Goal: Task Accomplishment & Management: Use online tool/utility

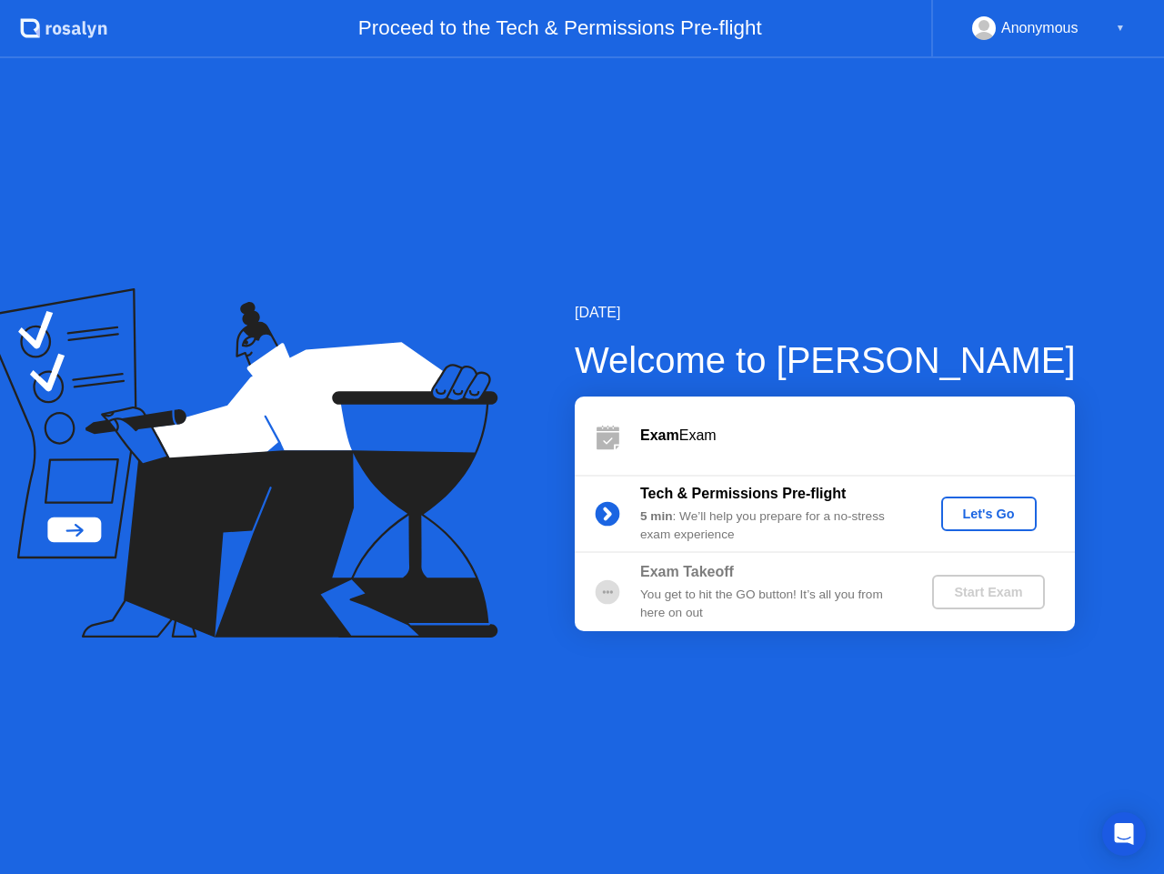
click at [978, 513] on div "Let's Go" at bounding box center [989, 514] width 81 height 15
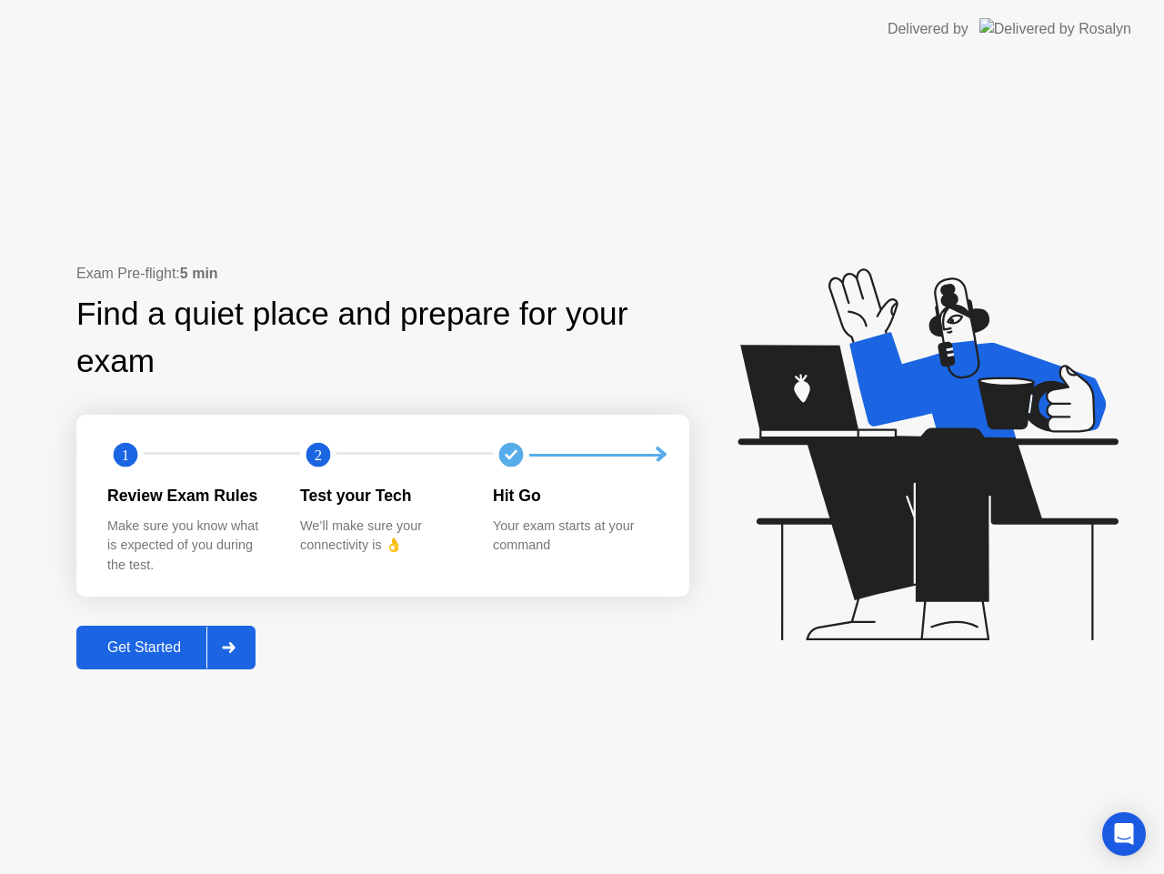
click at [148, 642] on div "Get Started" at bounding box center [144, 648] width 125 height 16
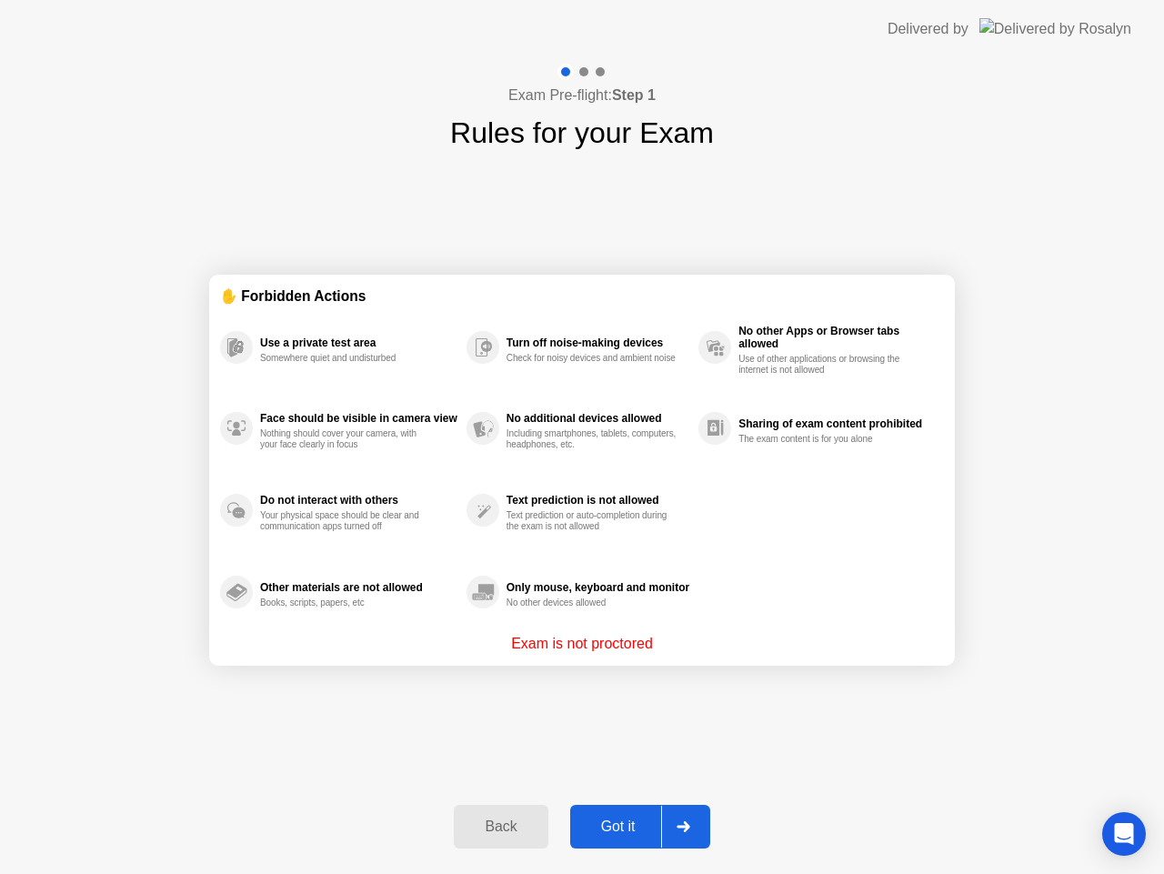
click at [596, 823] on div "Got it" at bounding box center [619, 827] width 86 height 16
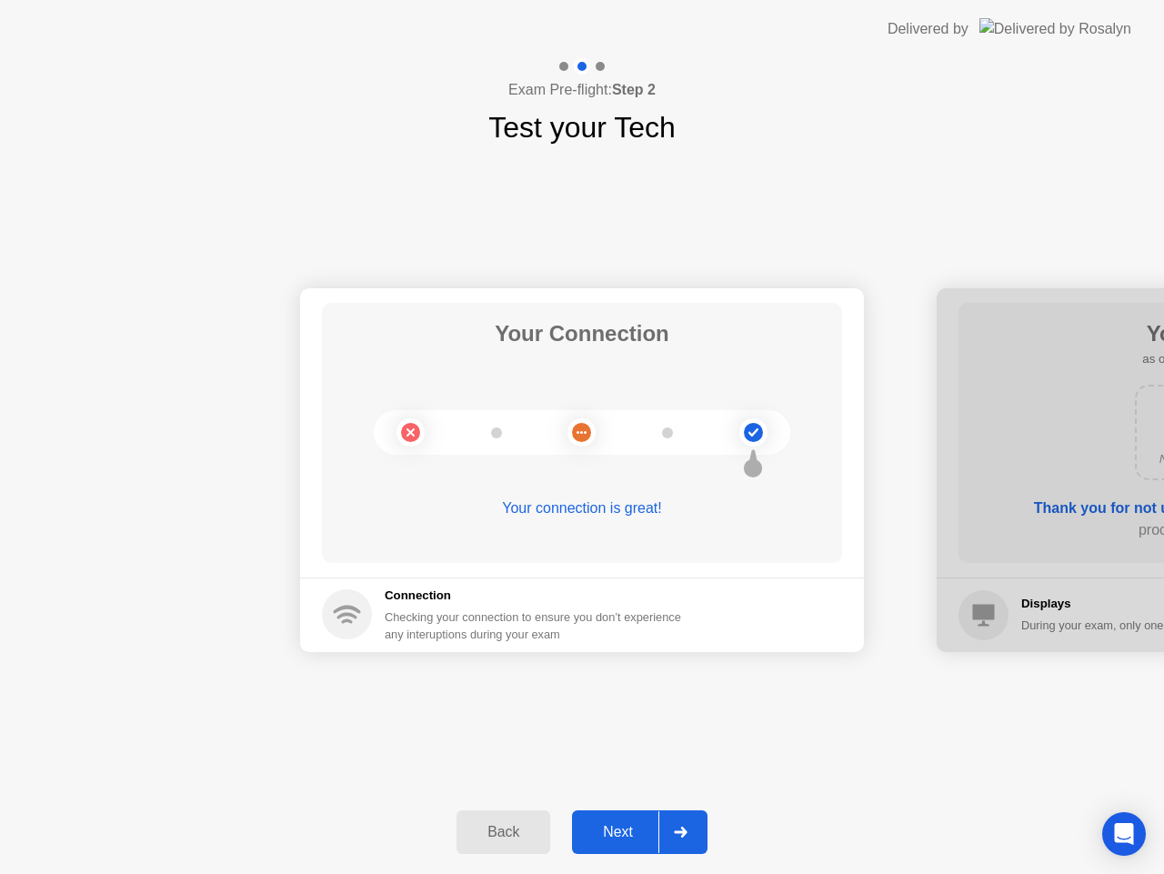
click at [625, 850] on button "Next" at bounding box center [640, 833] width 136 height 44
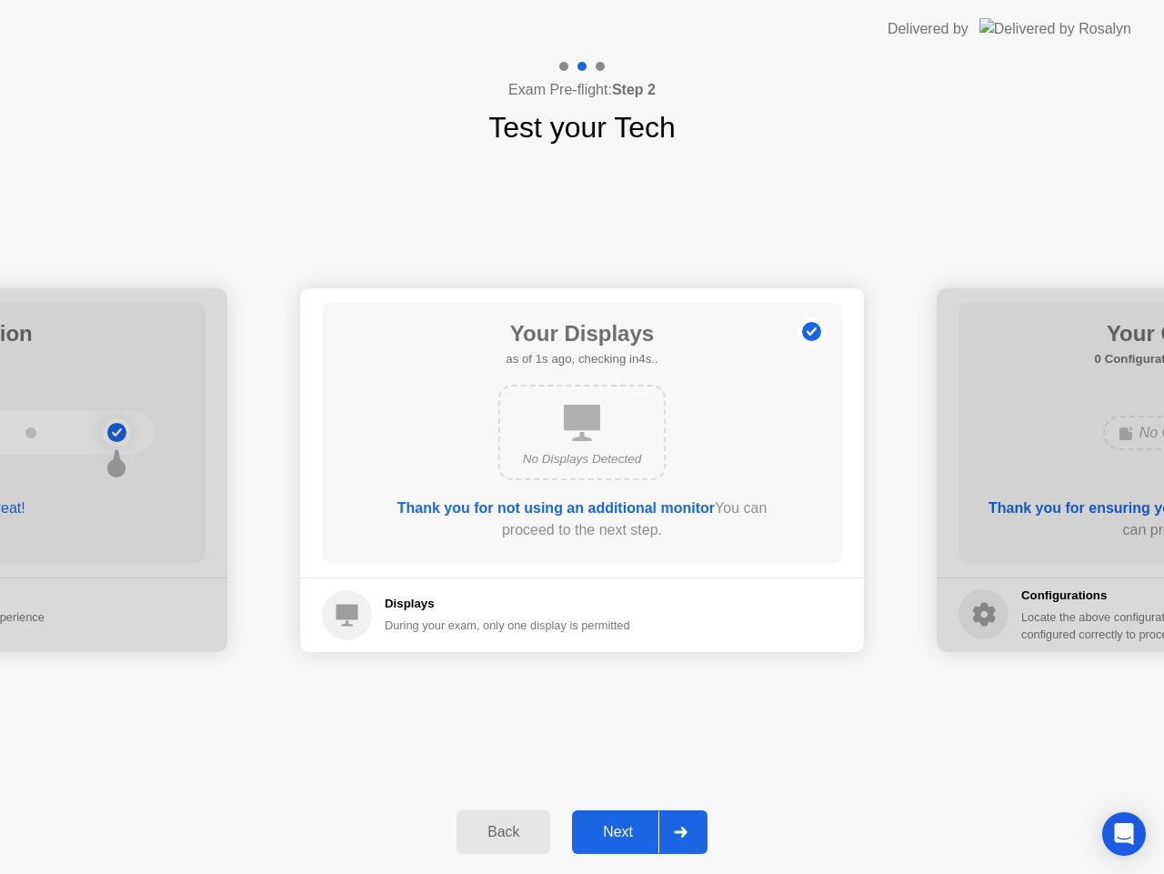
click at [625, 840] on div "Next" at bounding box center [618, 832] width 81 height 16
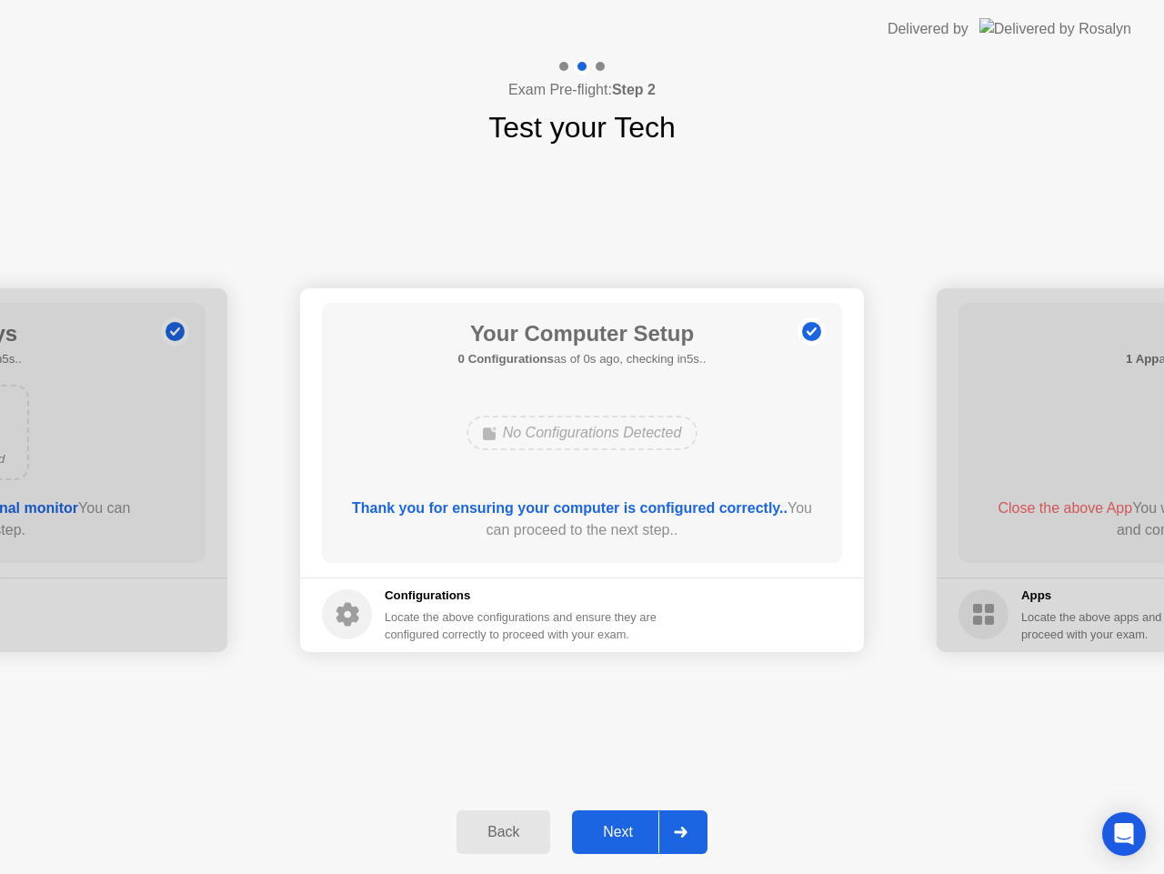
click at [620, 833] on div "Next" at bounding box center [618, 832] width 81 height 16
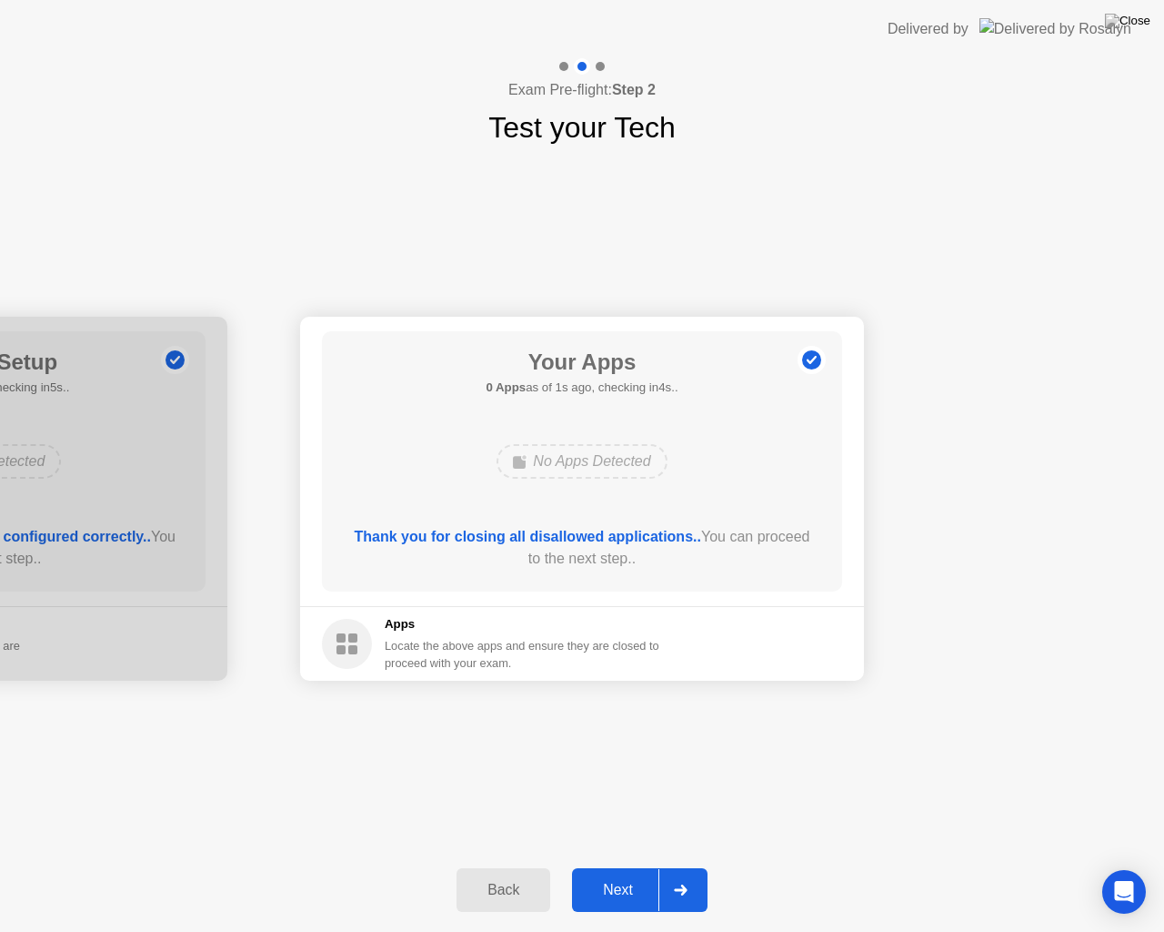
click at [643, 873] on div "Next" at bounding box center [618, 890] width 81 height 16
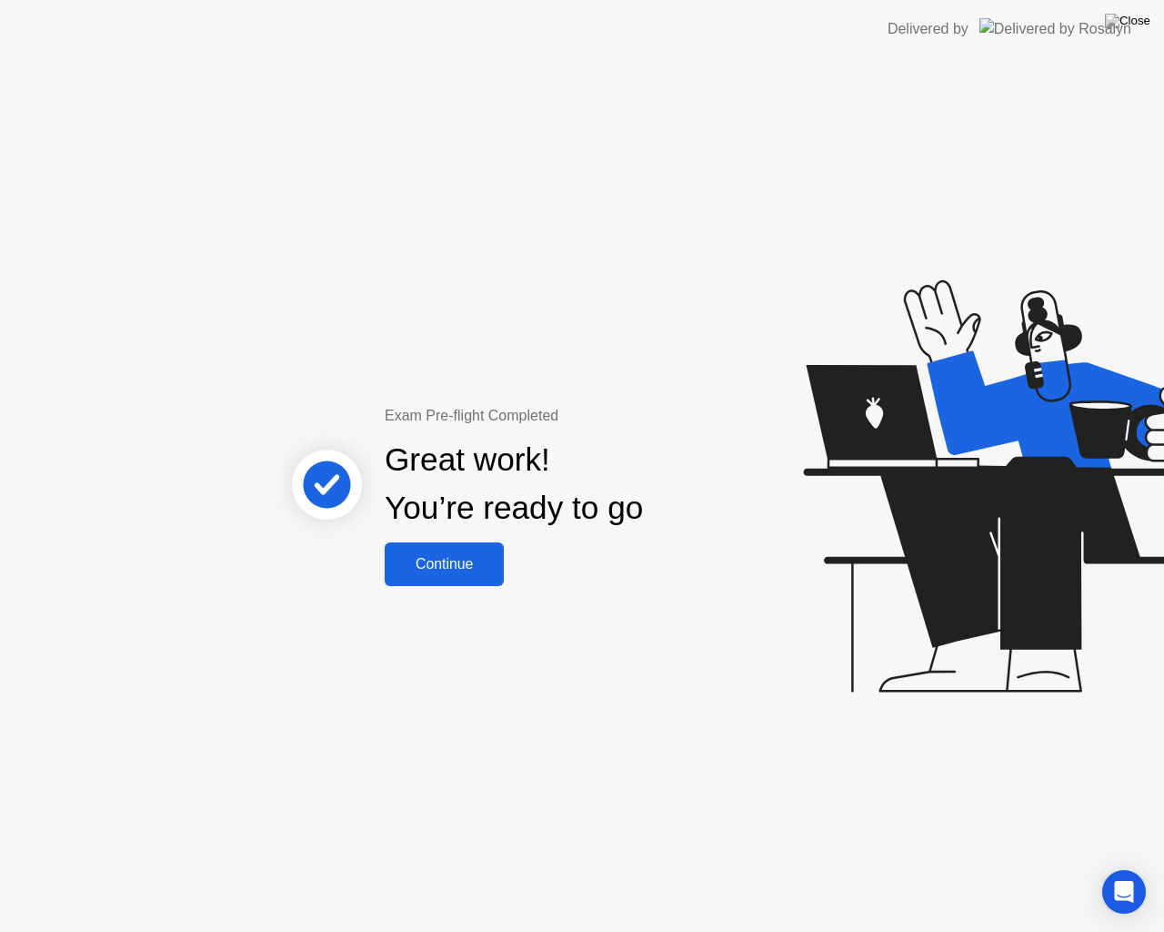
click at [475, 568] on div "Continue" at bounding box center [444, 564] width 108 height 16
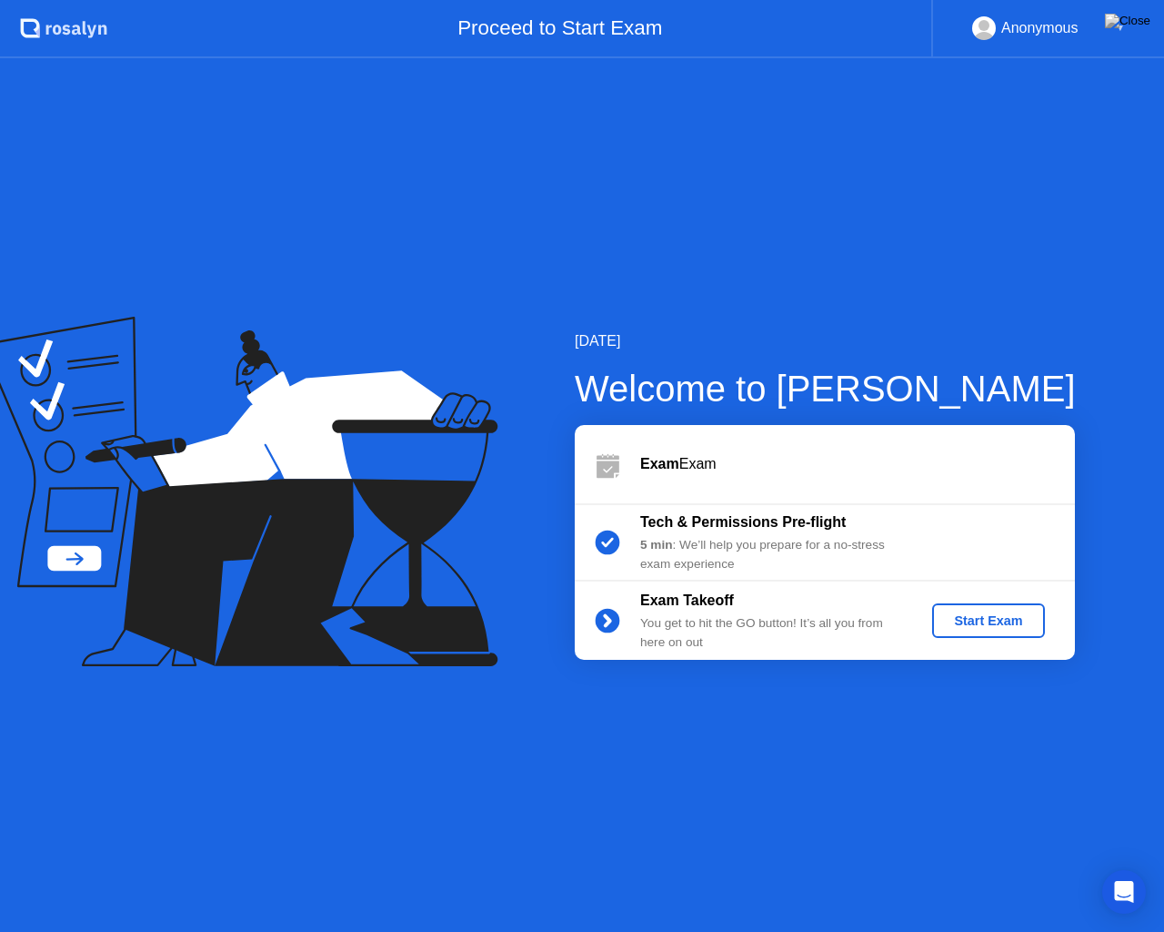
click at [976, 618] on div "Start Exam" at bounding box center [988, 620] width 97 height 15
